Goal: Find specific fact: Find specific fact

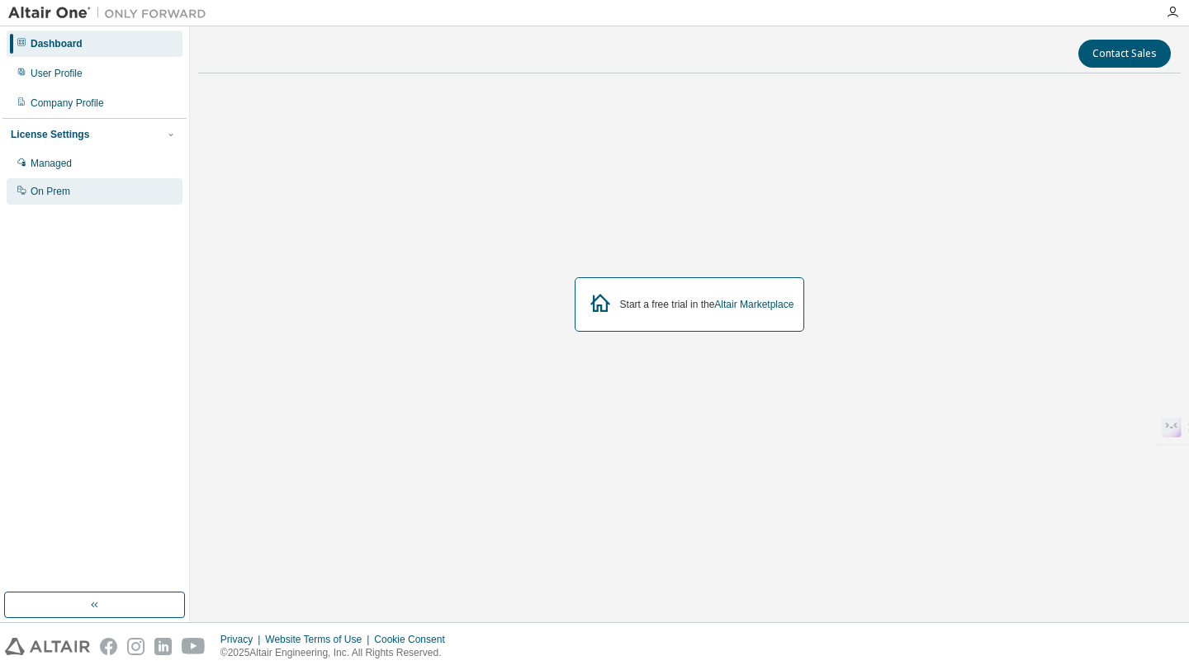
click at [43, 191] on div "On Prem" at bounding box center [51, 191] width 40 height 13
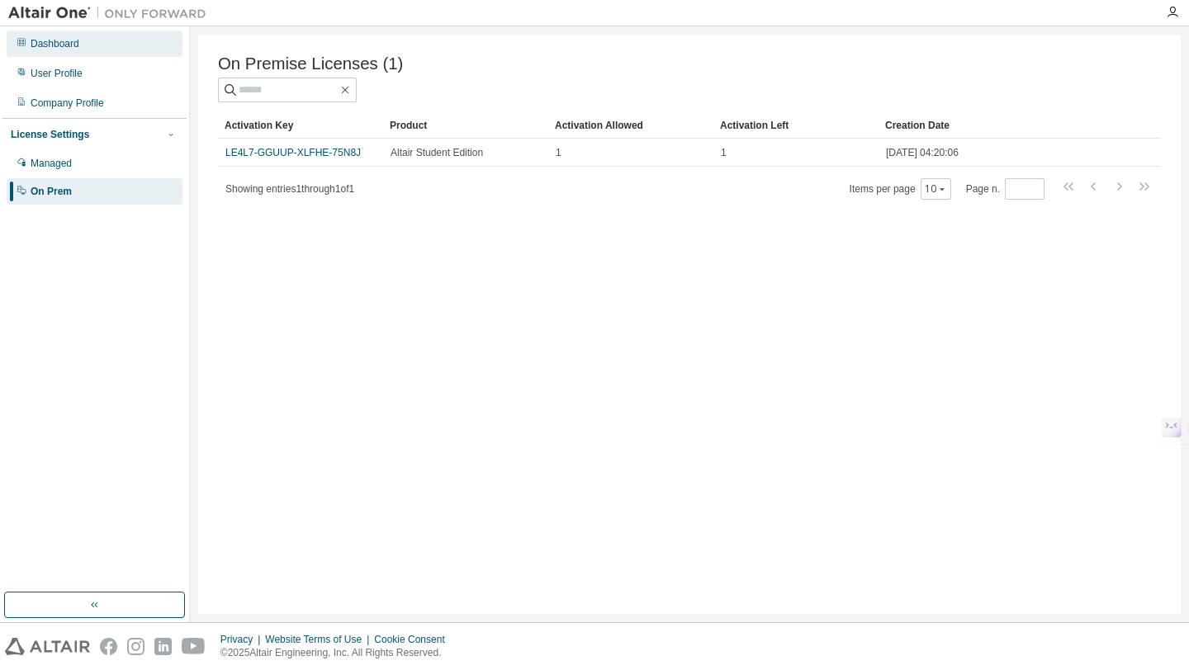
click at [67, 40] on div "Dashboard" at bounding box center [55, 43] width 49 height 13
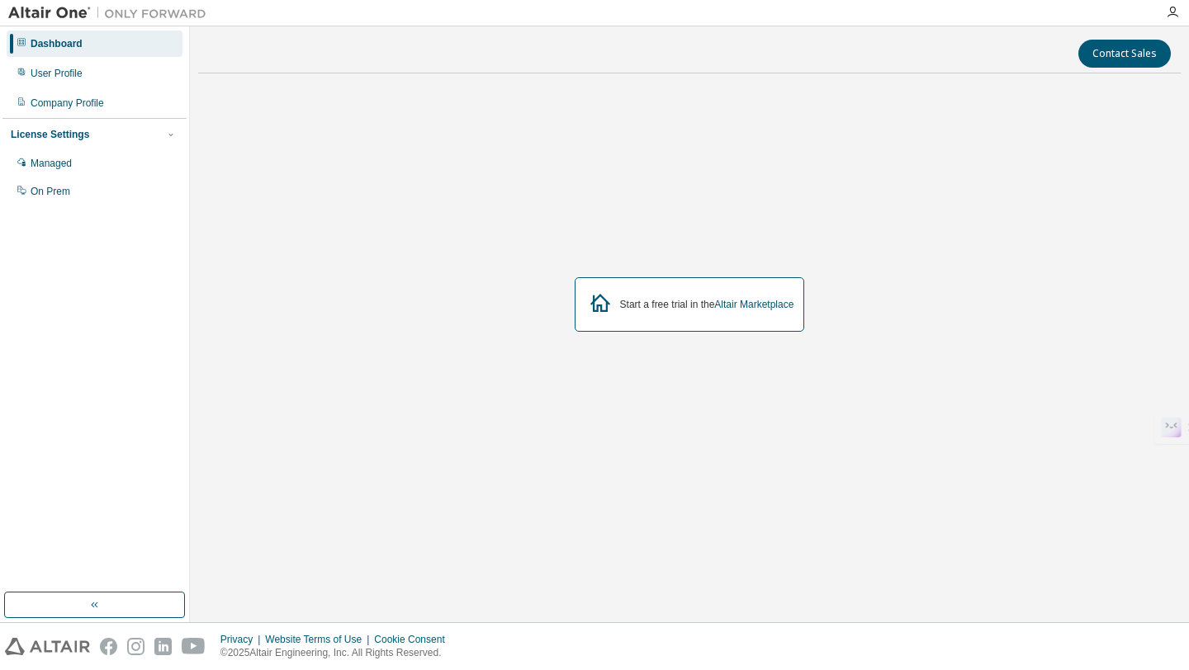
click at [20, 11] on img at bounding box center [111, 13] width 206 height 17
click at [88, 191] on div "On Prem" at bounding box center [95, 191] width 176 height 26
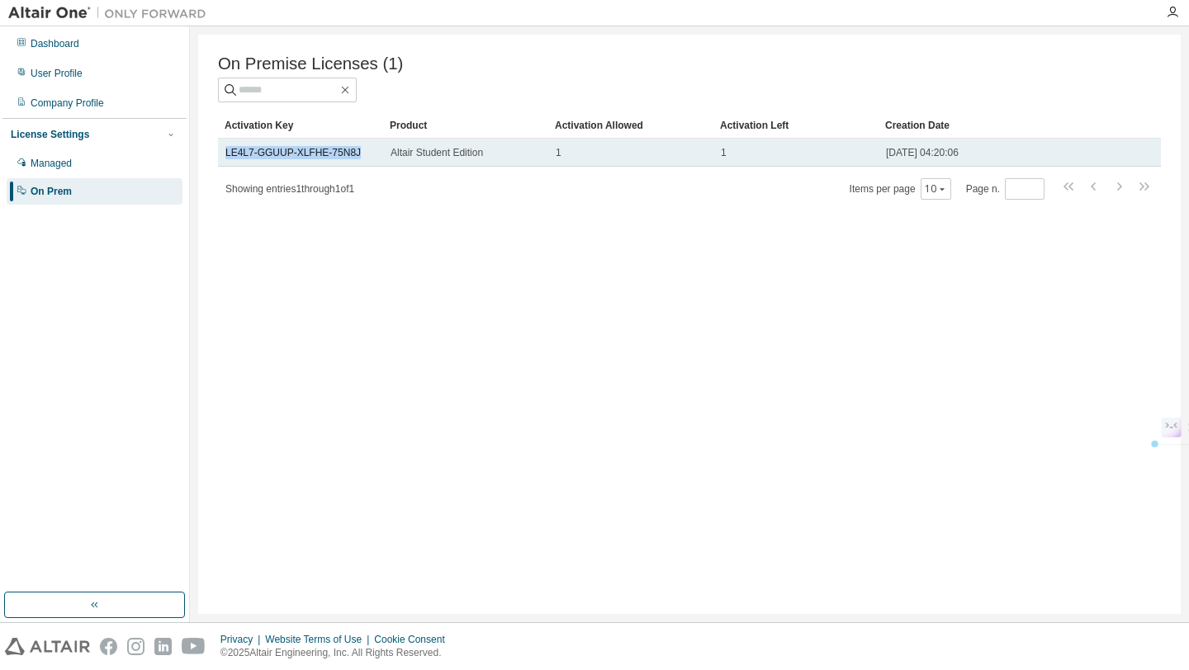
drag, startPoint x: 372, startPoint y: 152, endPoint x: 220, endPoint y: 145, distance: 152.0
click at [220, 145] on td "LE4L7-GGUUP-XLFHE-75N8J" at bounding box center [300, 153] width 165 height 28
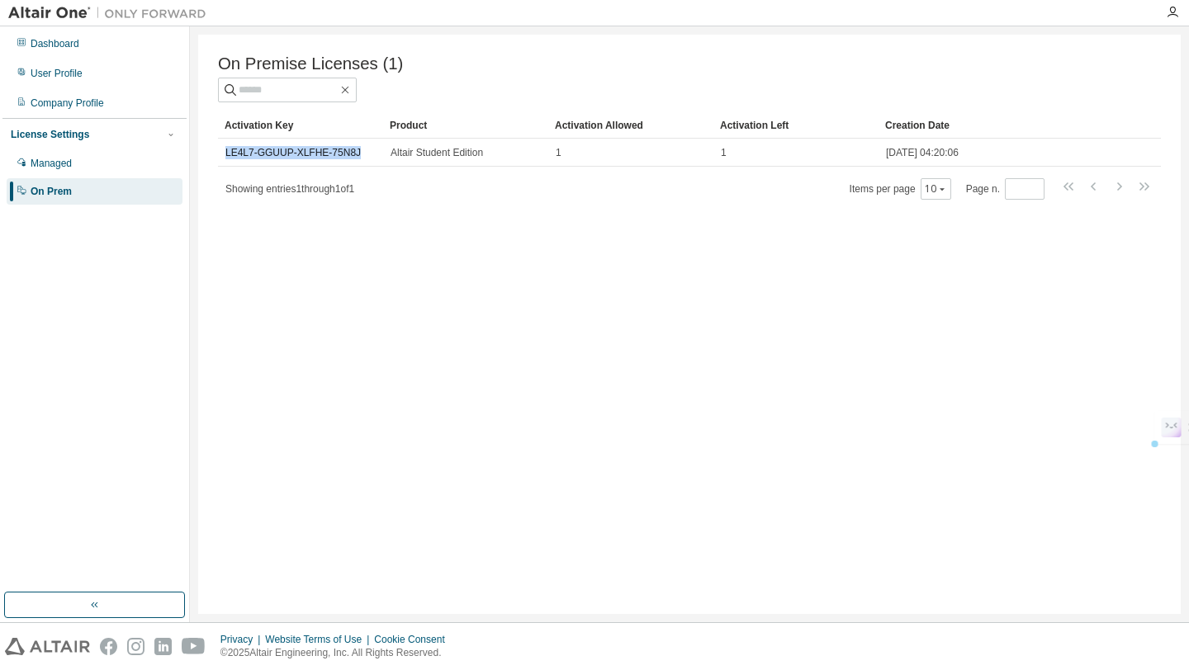
copy link "LE4L7-GGUUP-XLFHE-75N8J"
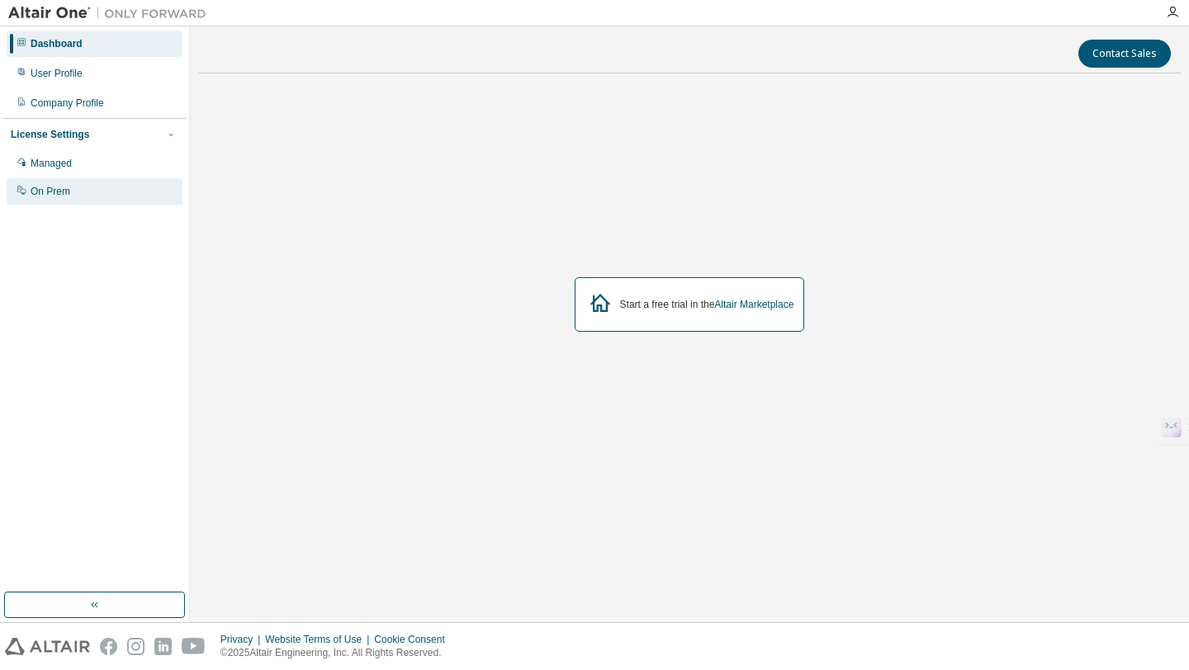
click at [78, 185] on div "On Prem" at bounding box center [95, 191] width 176 height 26
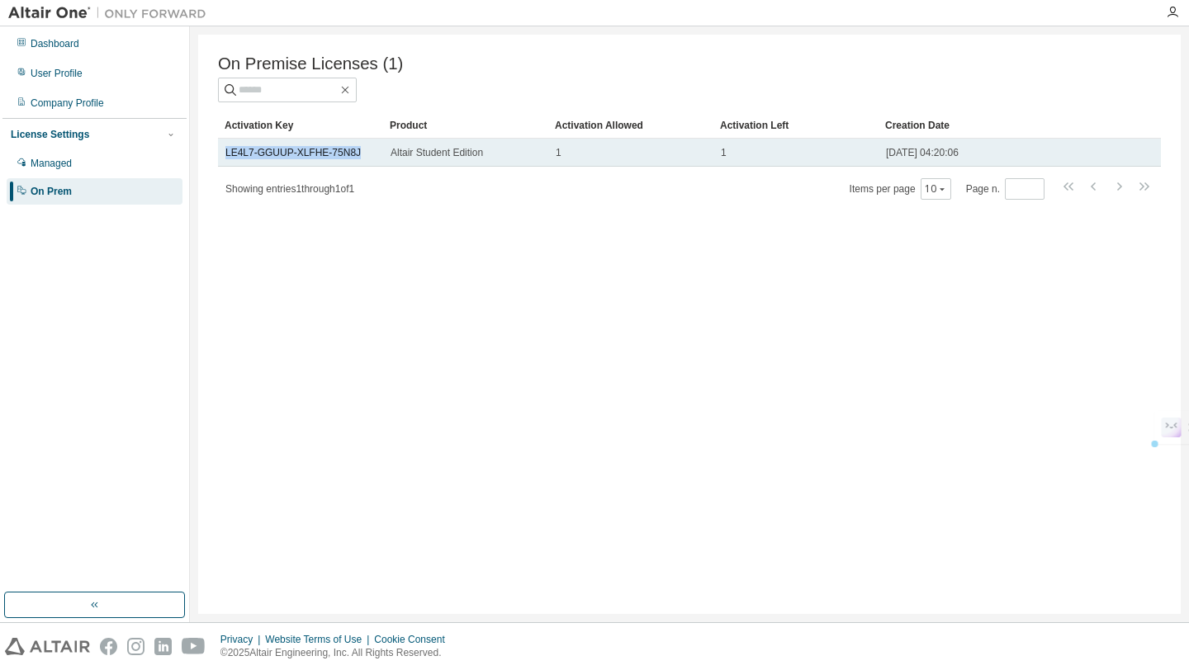
drag, startPoint x: 367, startPoint y: 155, endPoint x: 223, endPoint y: 156, distance: 144.4
click at [223, 156] on td "LE4L7-GGUUP-XLFHE-75N8J" at bounding box center [300, 153] width 165 height 28
copy link "LE4L7-GGUUP-XLFHE-75N8J"
